Goal: Navigation & Orientation: Find specific page/section

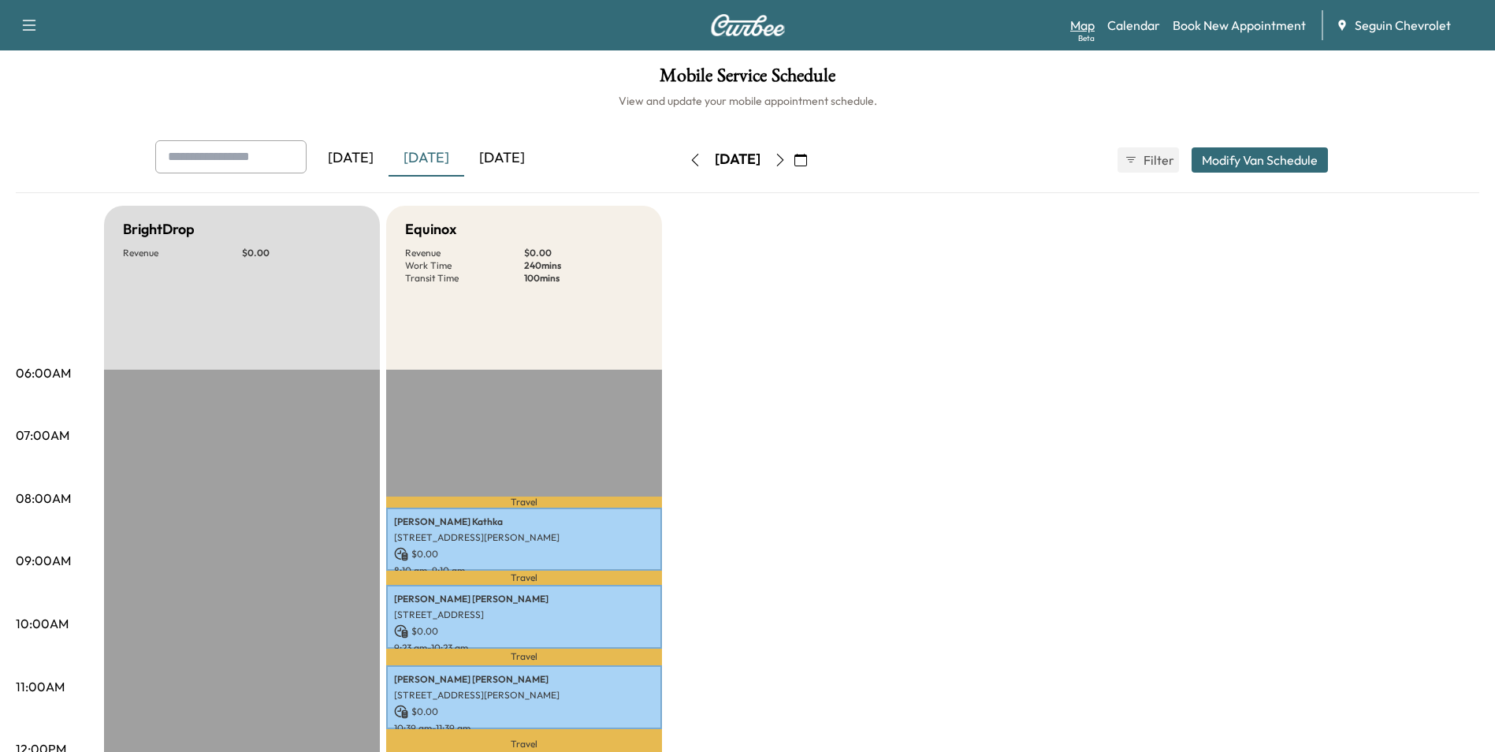
click at [1088, 28] on link "Map Beta" at bounding box center [1082, 25] width 24 height 19
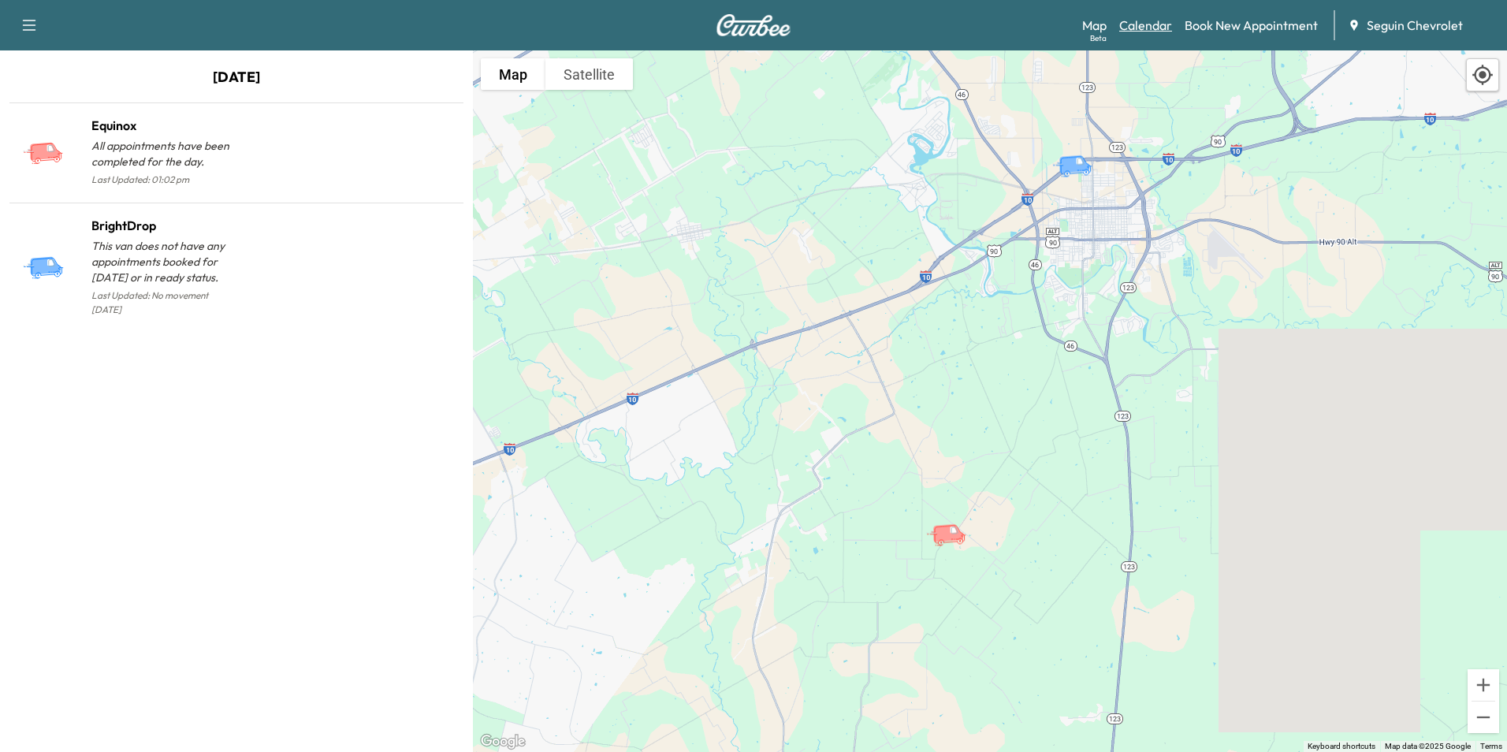
click at [1134, 28] on link "Calendar" at bounding box center [1145, 25] width 53 height 19
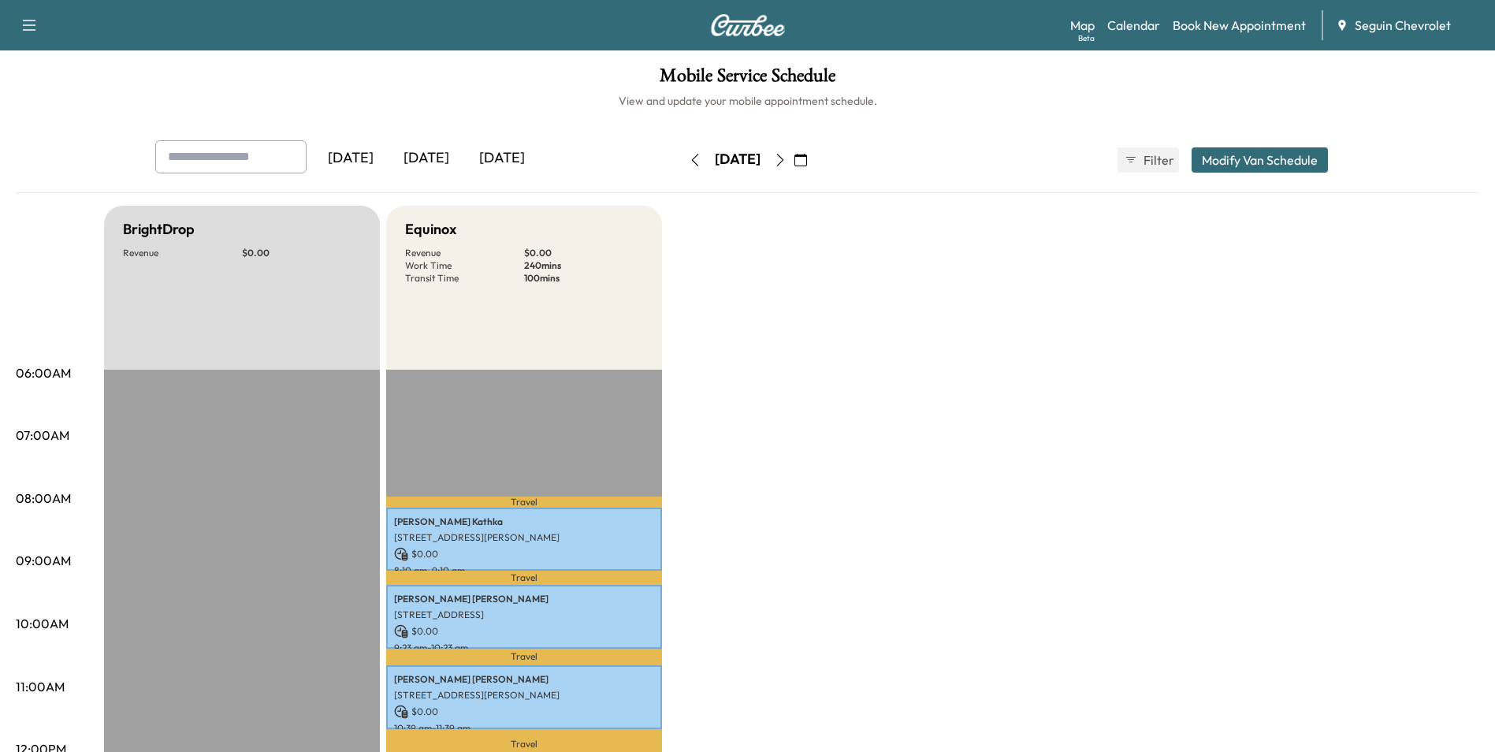
click at [807, 161] on icon "button" at bounding box center [800, 160] width 13 height 13
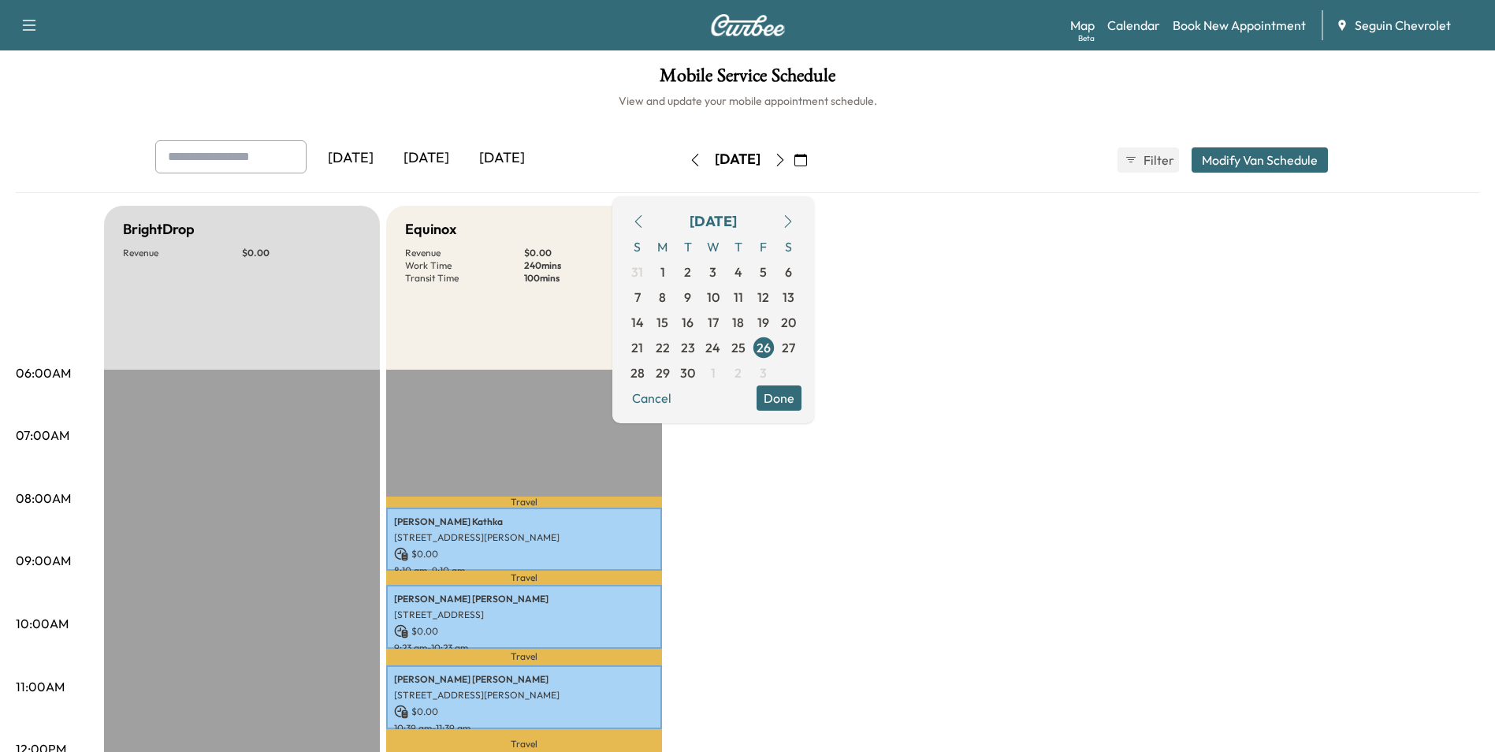
click at [794, 219] on icon "button" at bounding box center [788, 221] width 13 height 13
click at [767, 275] on span "3" at bounding box center [763, 271] width 7 height 19
